Goal: Task Accomplishment & Management: Complete application form

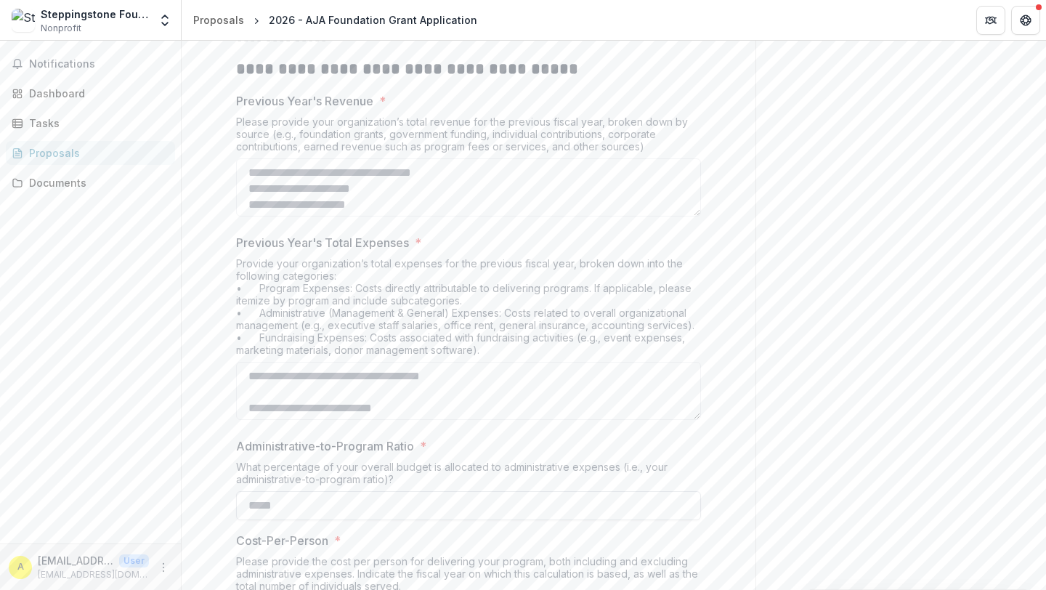
scroll to position [137, 0]
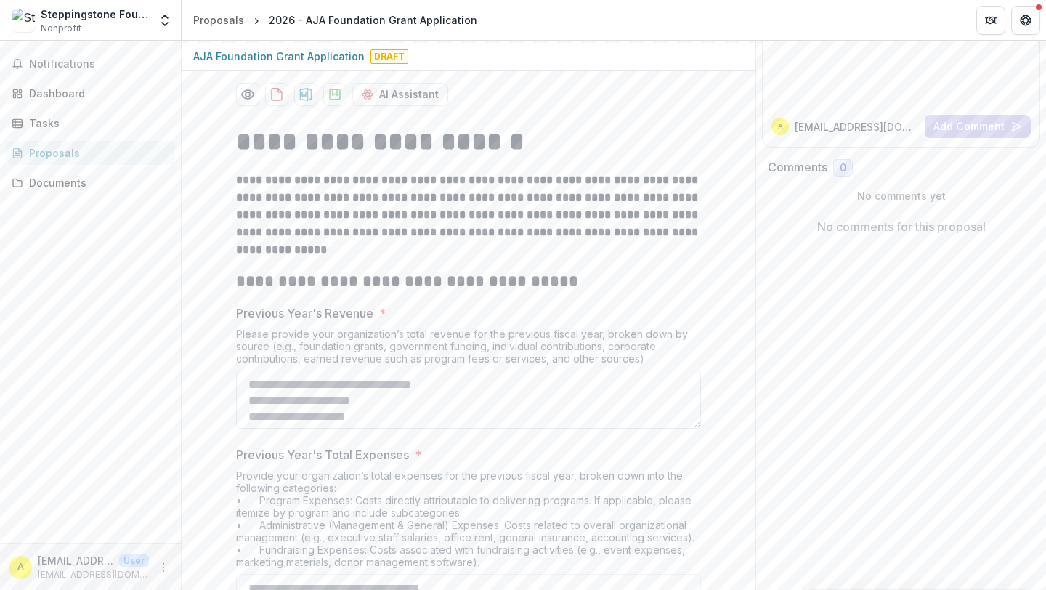
click at [330, 392] on textarea "Previous Year's Revenue *" at bounding box center [468, 400] width 465 height 58
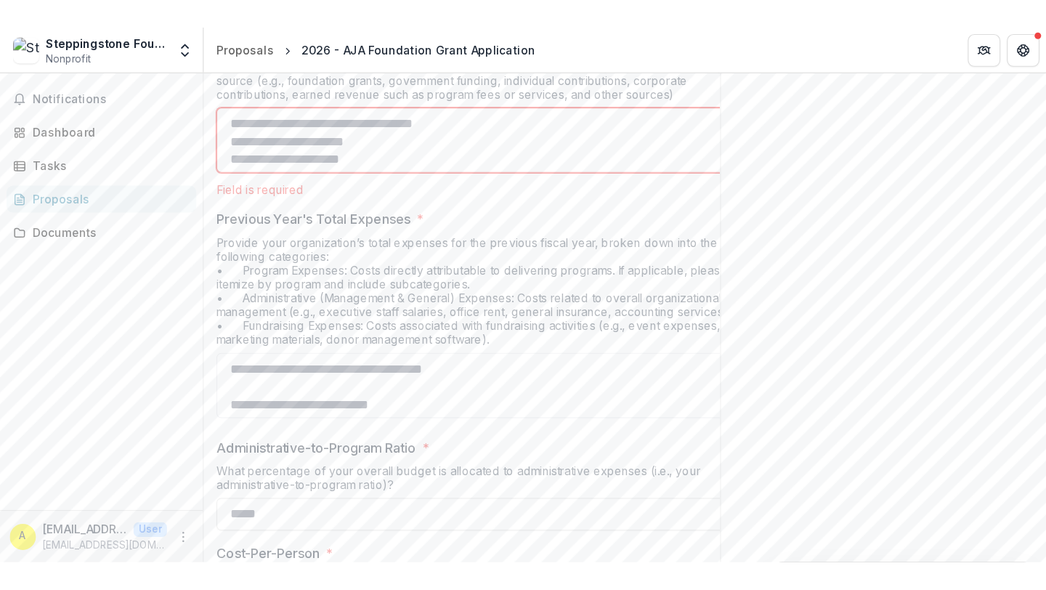
scroll to position [544, 0]
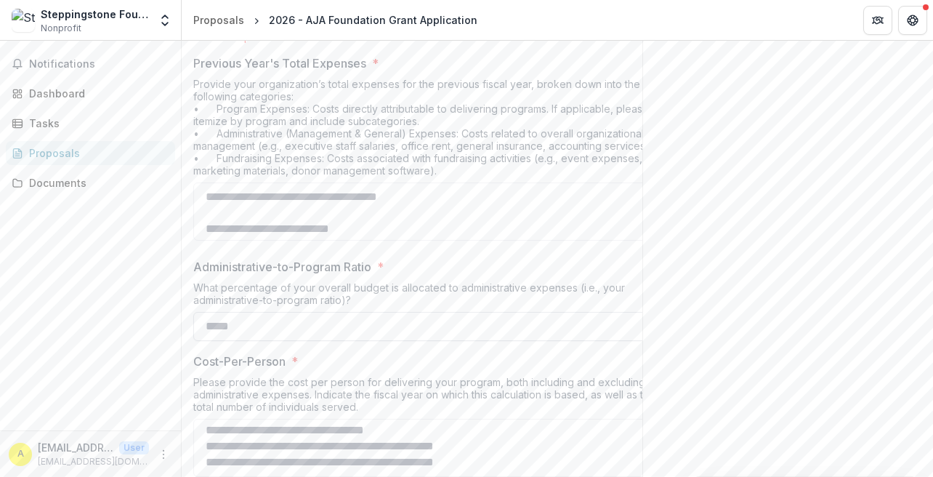
click at [235, 326] on input "Administrative-to-Program Ratio *" at bounding box center [425, 326] width 465 height 29
type input "***"
click at [431, 310] on div "What percentage of your overall budget is allocated to administrative expenses …" at bounding box center [425, 296] width 465 height 31
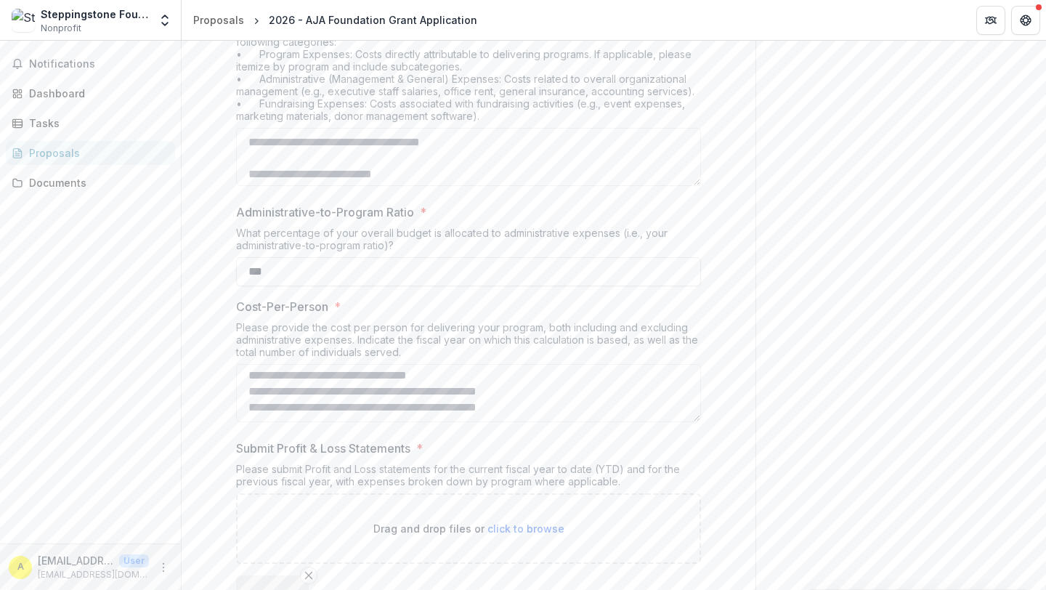
scroll to position [619, 0]
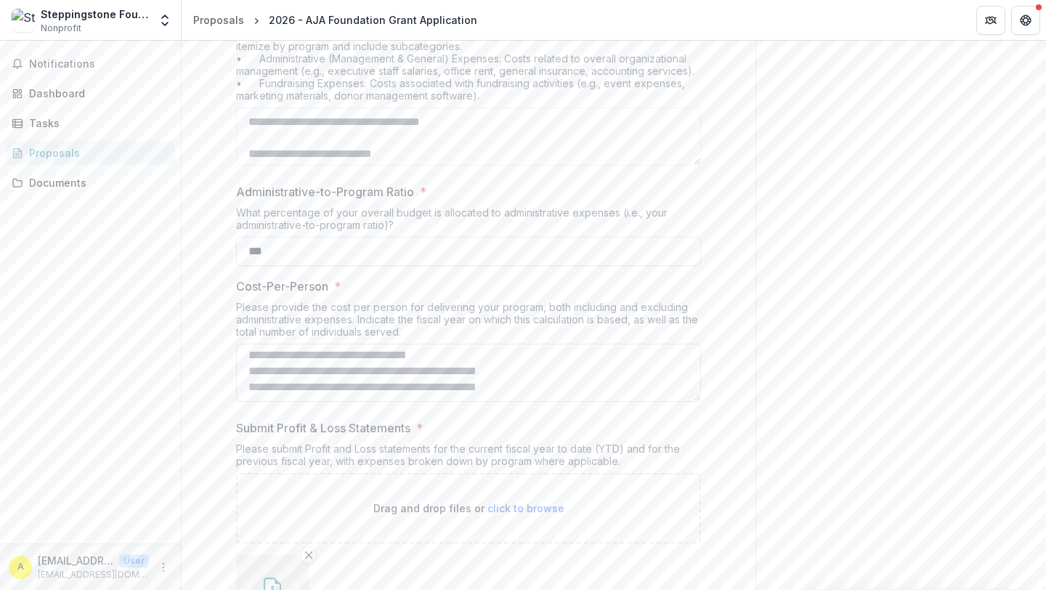
click at [373, 356] on textarea "Cost-Per-Person *" at bounding box center [468, 373] width 465 height 58
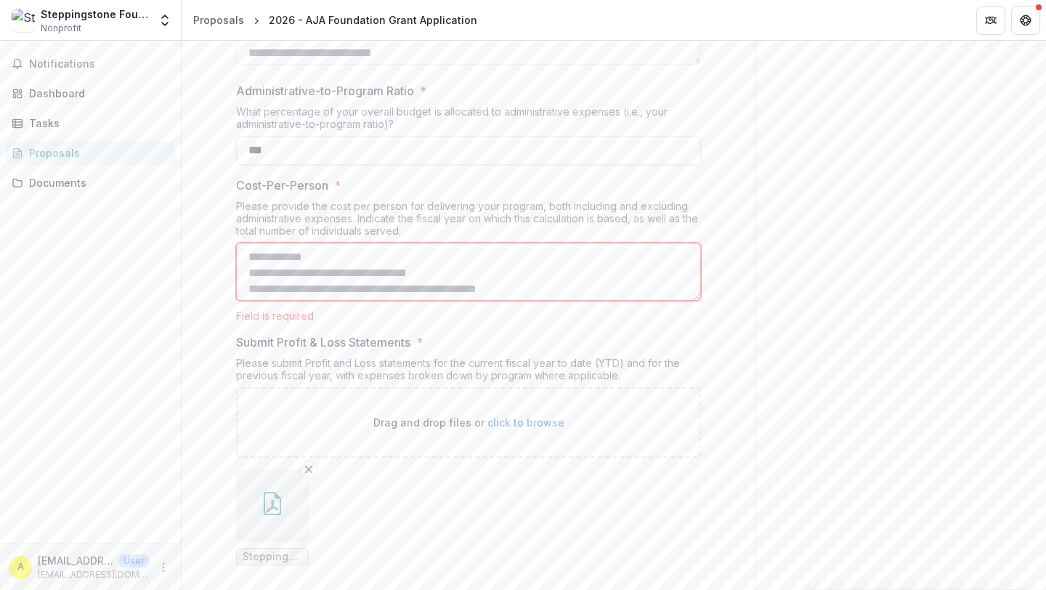
scroll to position [772, 0]
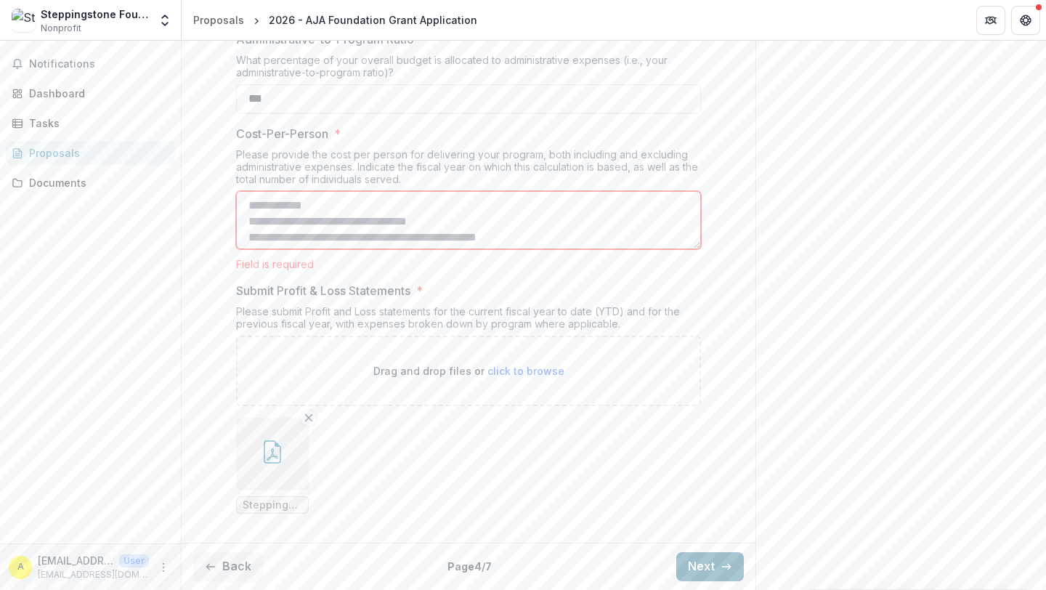
click at [686, 564] on button "Next" at bounding box center [710, 566] width 68 height 29
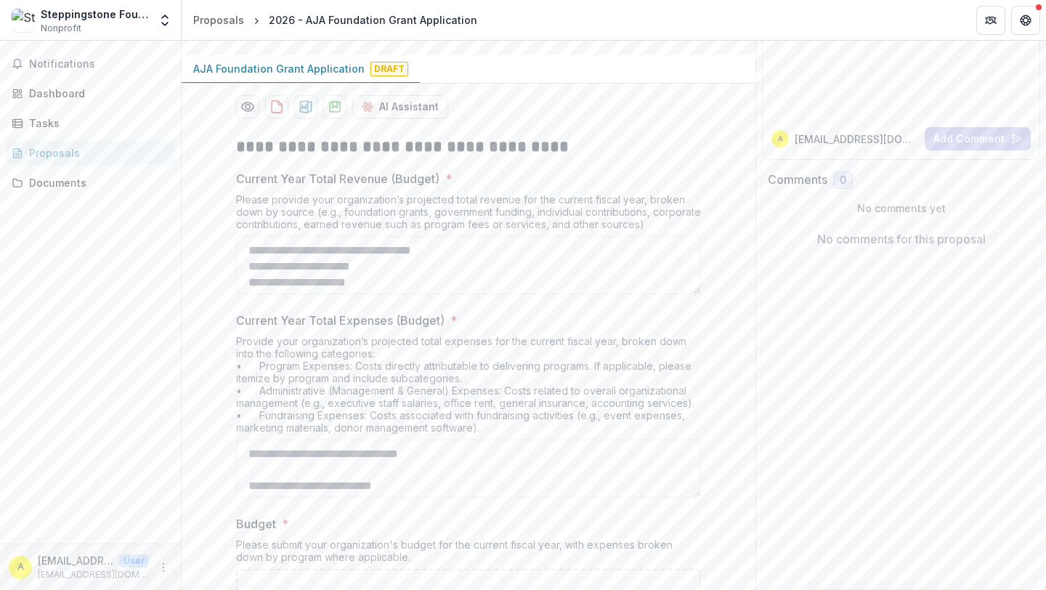
scroll to position [122, 0]
click at [304, 255] on textarea "Current Year Total Revenue (Budget) *" at bounding box center [468, 268] width 465 height 58
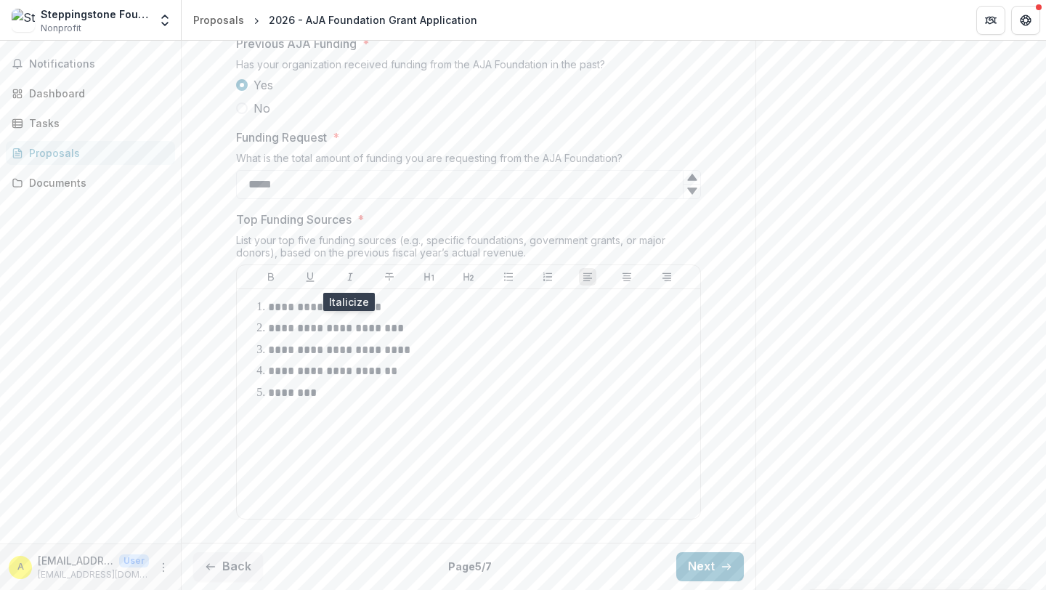
scroll to position [751, 0]
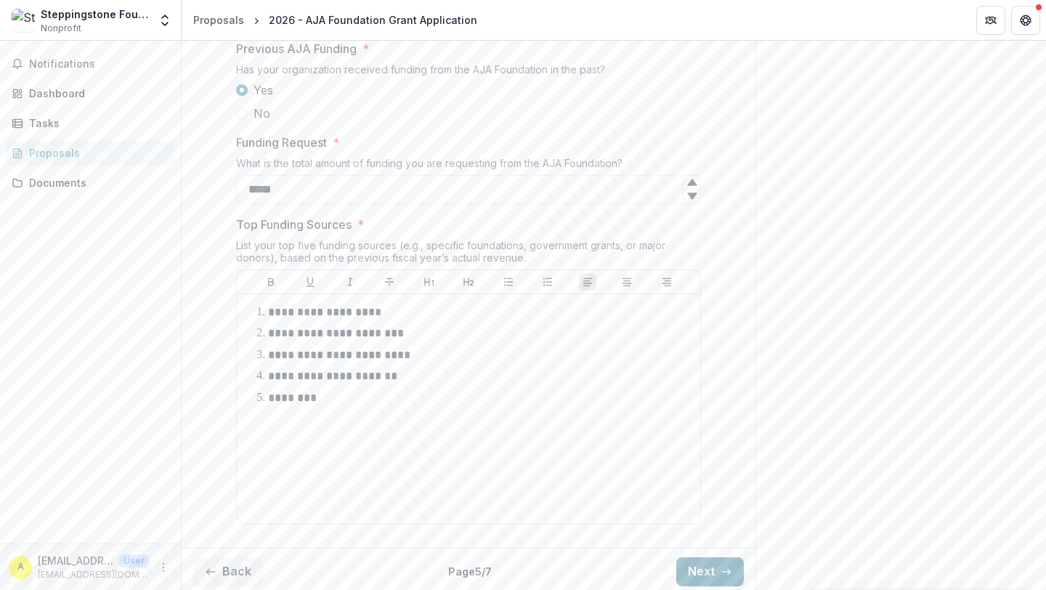
click at [708, 562] on button "Next" at bounding box center [710, 571] width 68 height 29
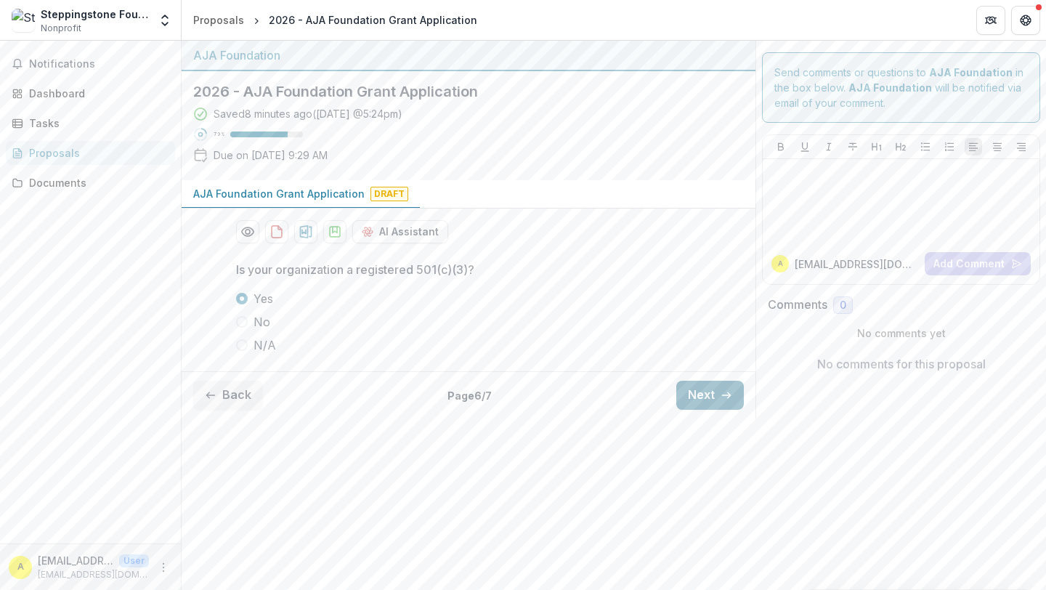
scroll to position [0, 0]
click at [698, 405] on button "Next" at bounding box center [710, 395] width 68 height 29
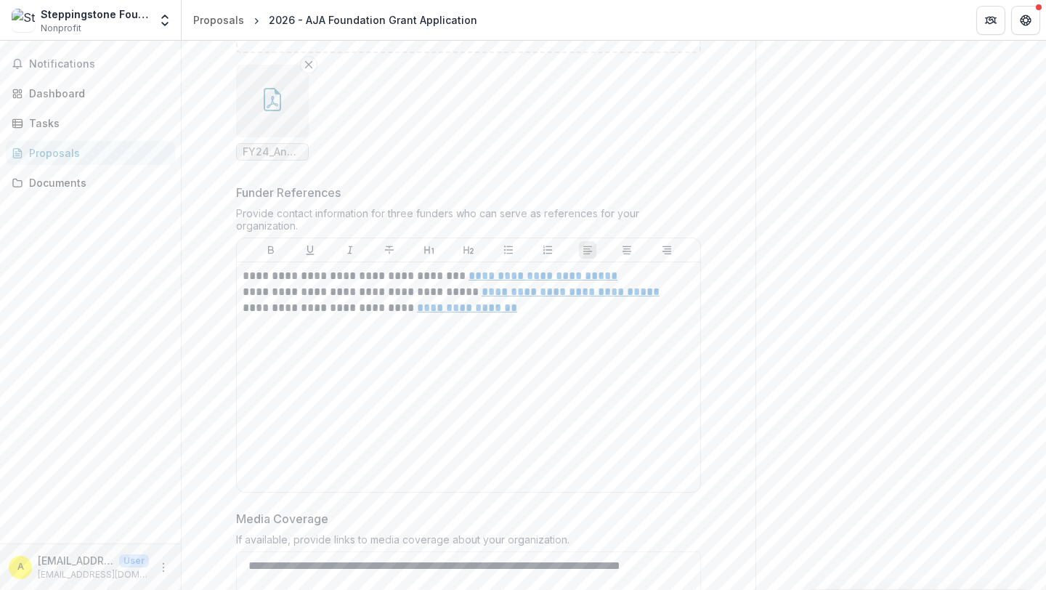
scroll to position [1429, 0]
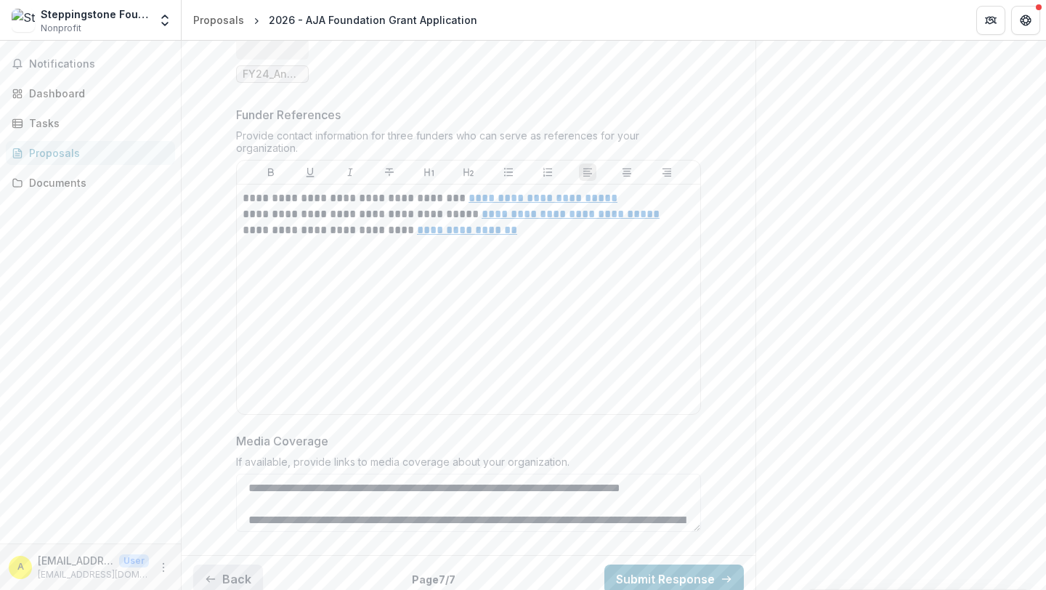
click at [235, 565] on button "Back" at bounding box center [228, 579] width 70 height 29
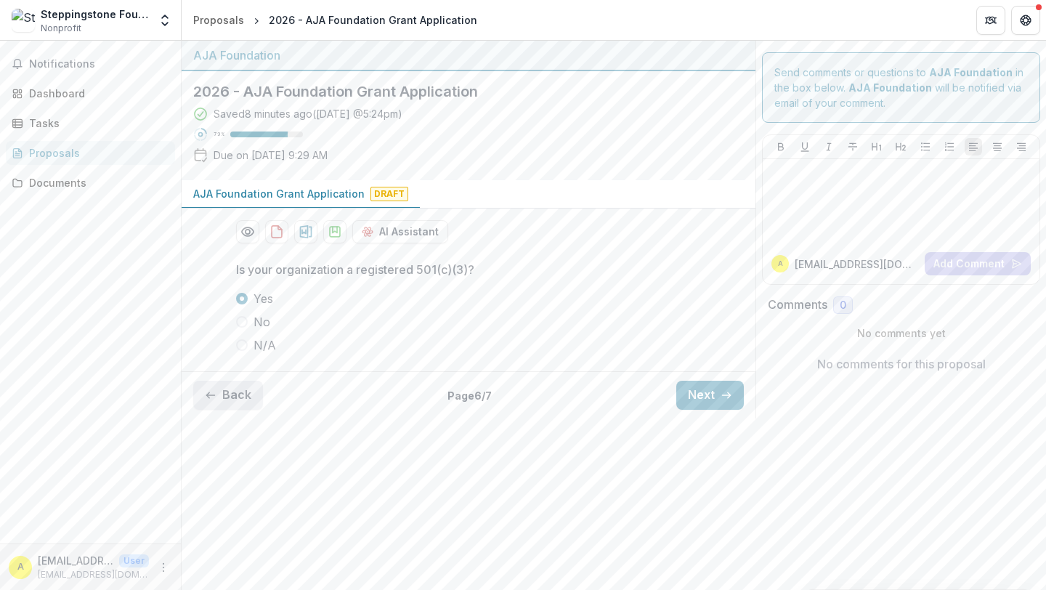
scroll to position [0, 0]
click at [246, 402] on button "Back" at bounding box center [228, 395] width 70 height 29
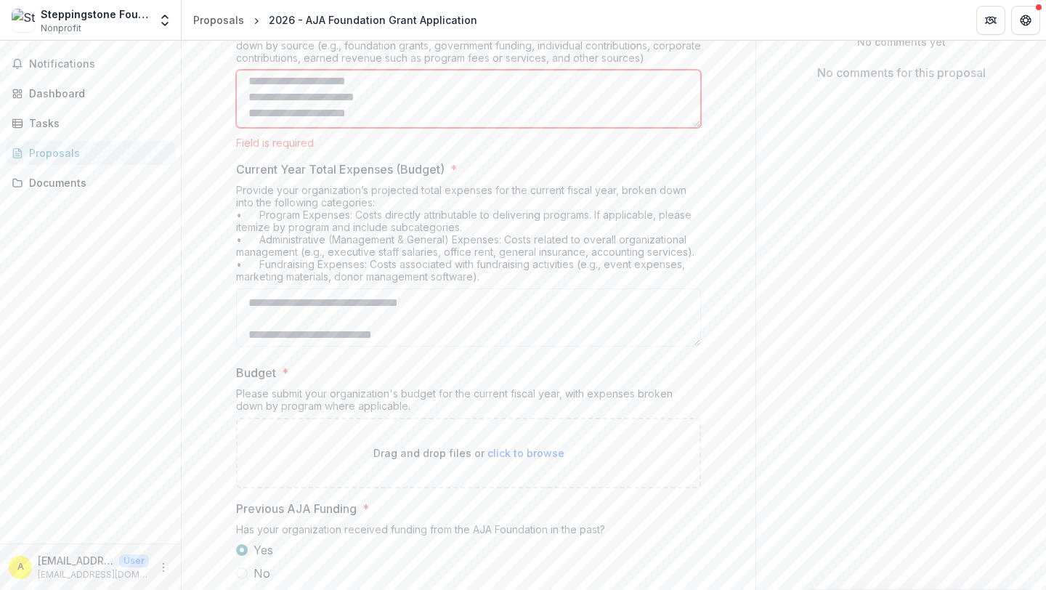
scroll to position [280, 0]
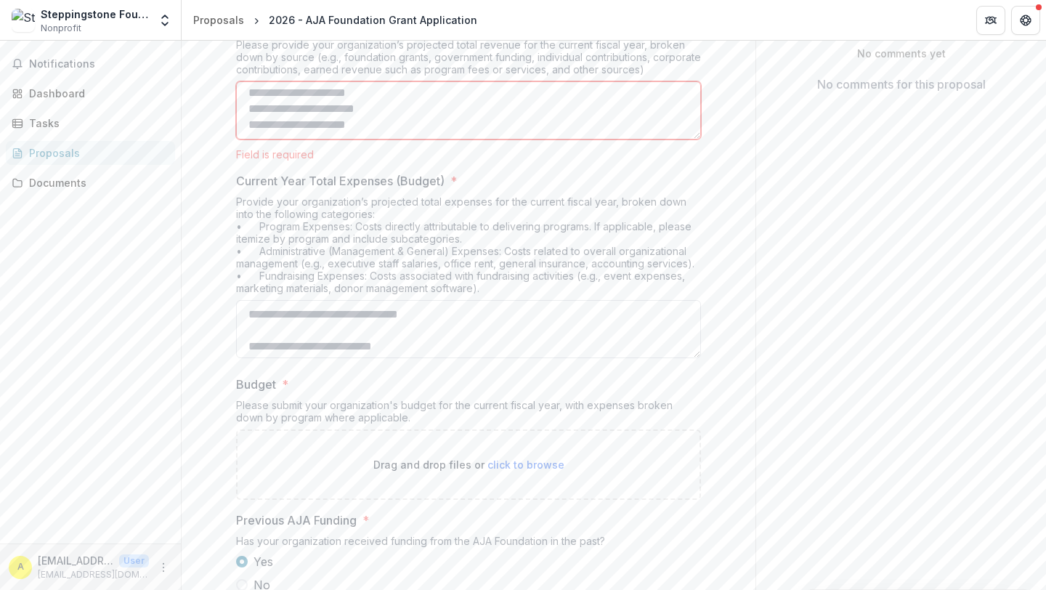
click at [419, 327] on textarea "Current Year Total Expenses (Budget) *" at bounding box center [468, 329] width 465 height 58
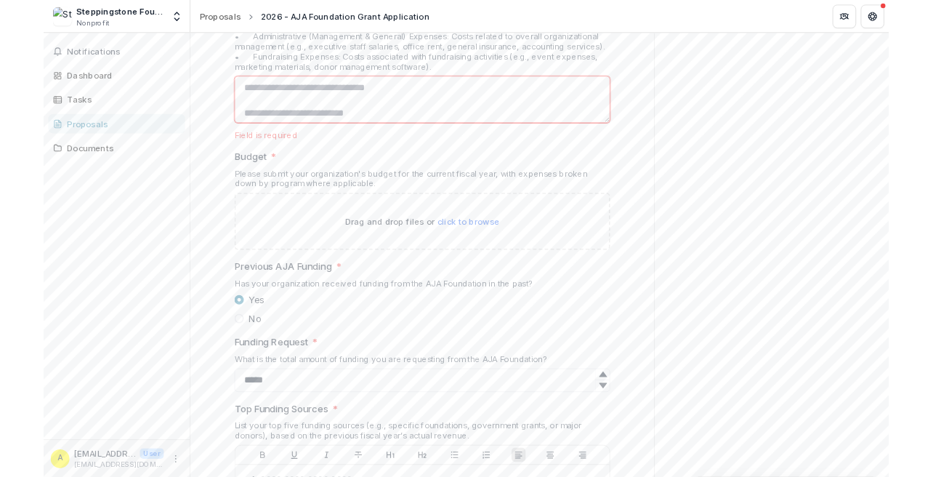
scroll to position [495, 0]
